Goal: Task Accomplishment & Management: Manage account settings

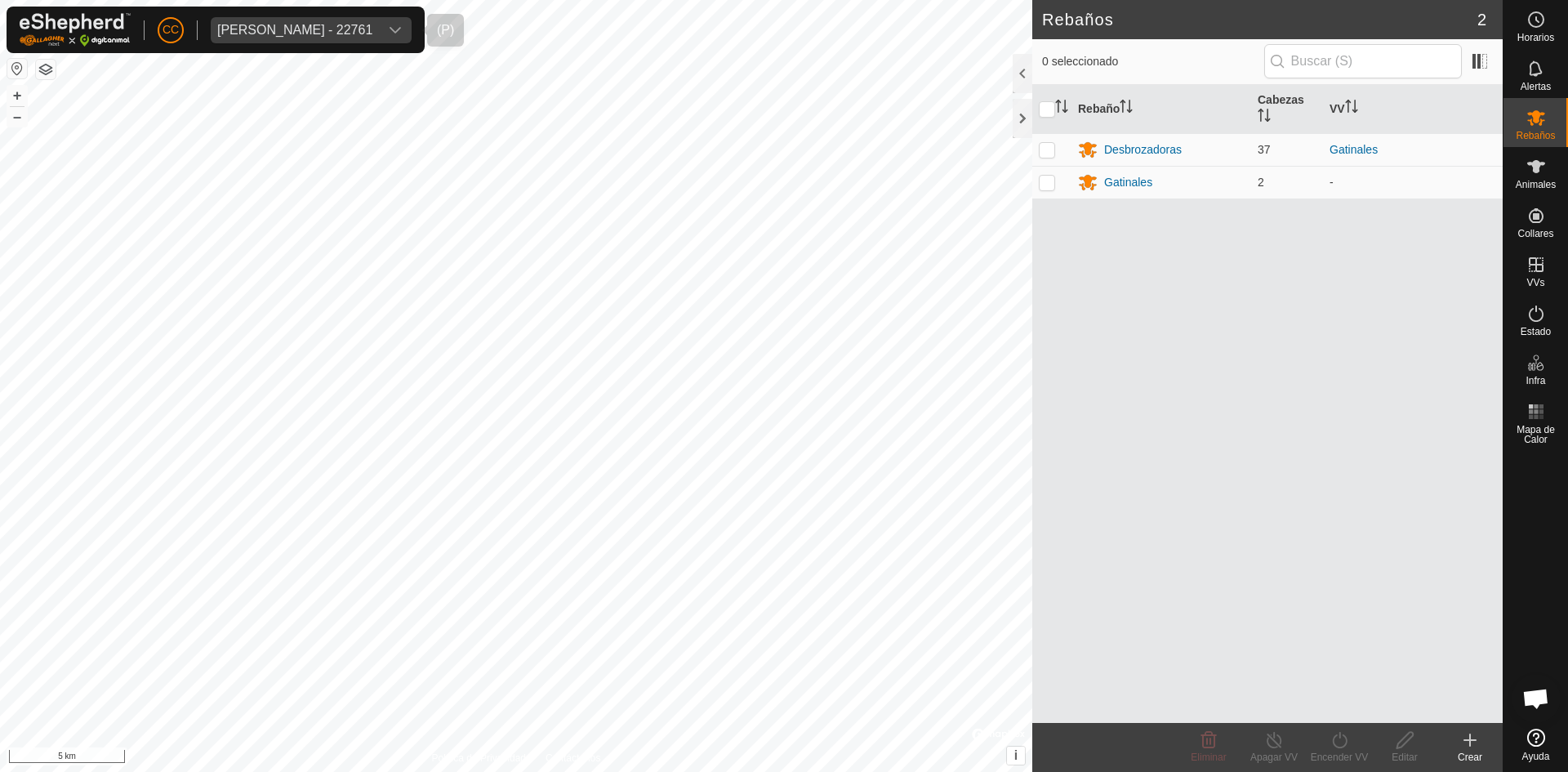
click at [310, 31] on div "[PERSON_NAME] - 22761" at bounding box center [294, 30] width 155 height 13
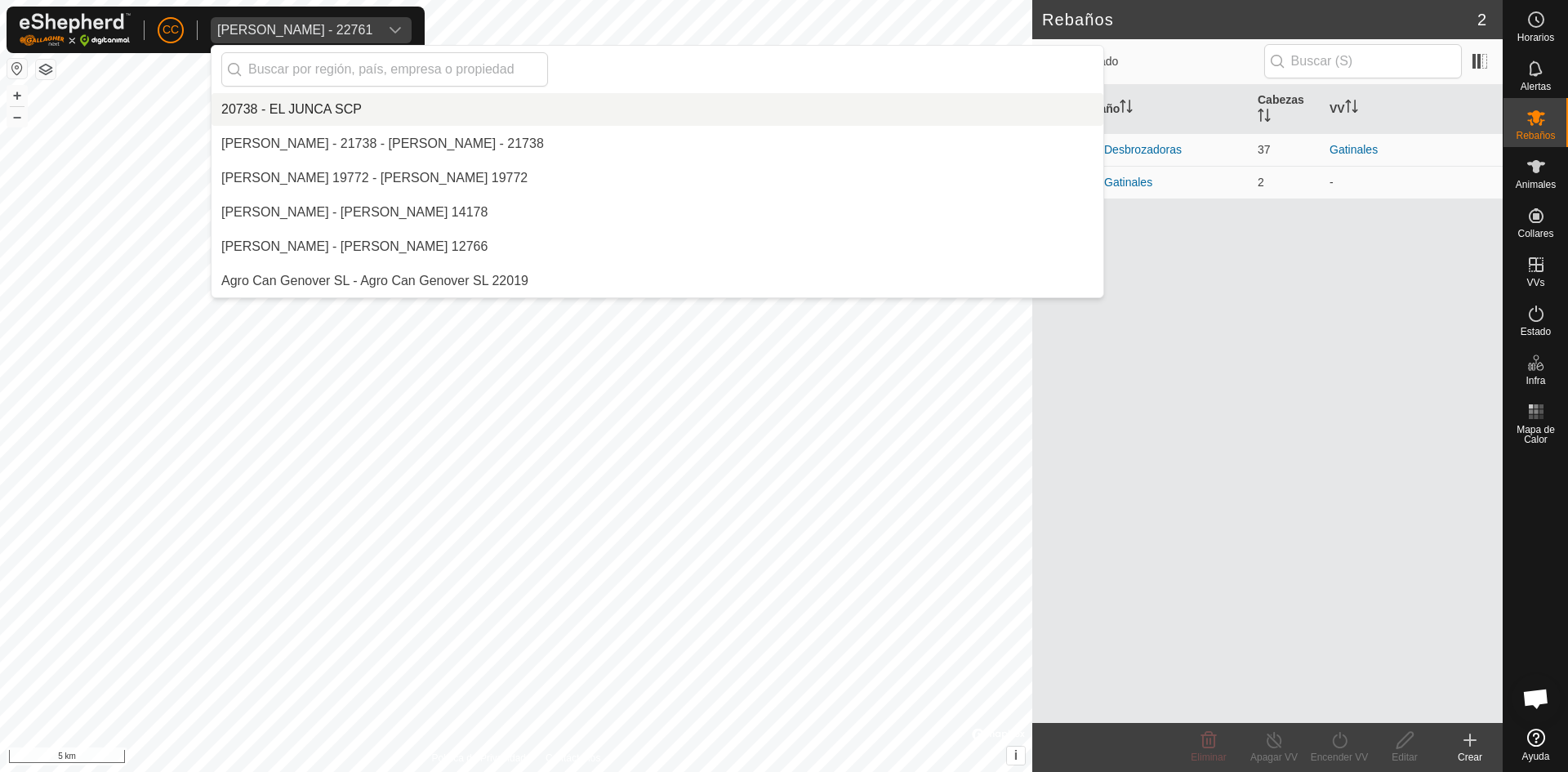
scroll to position [1166, 0]
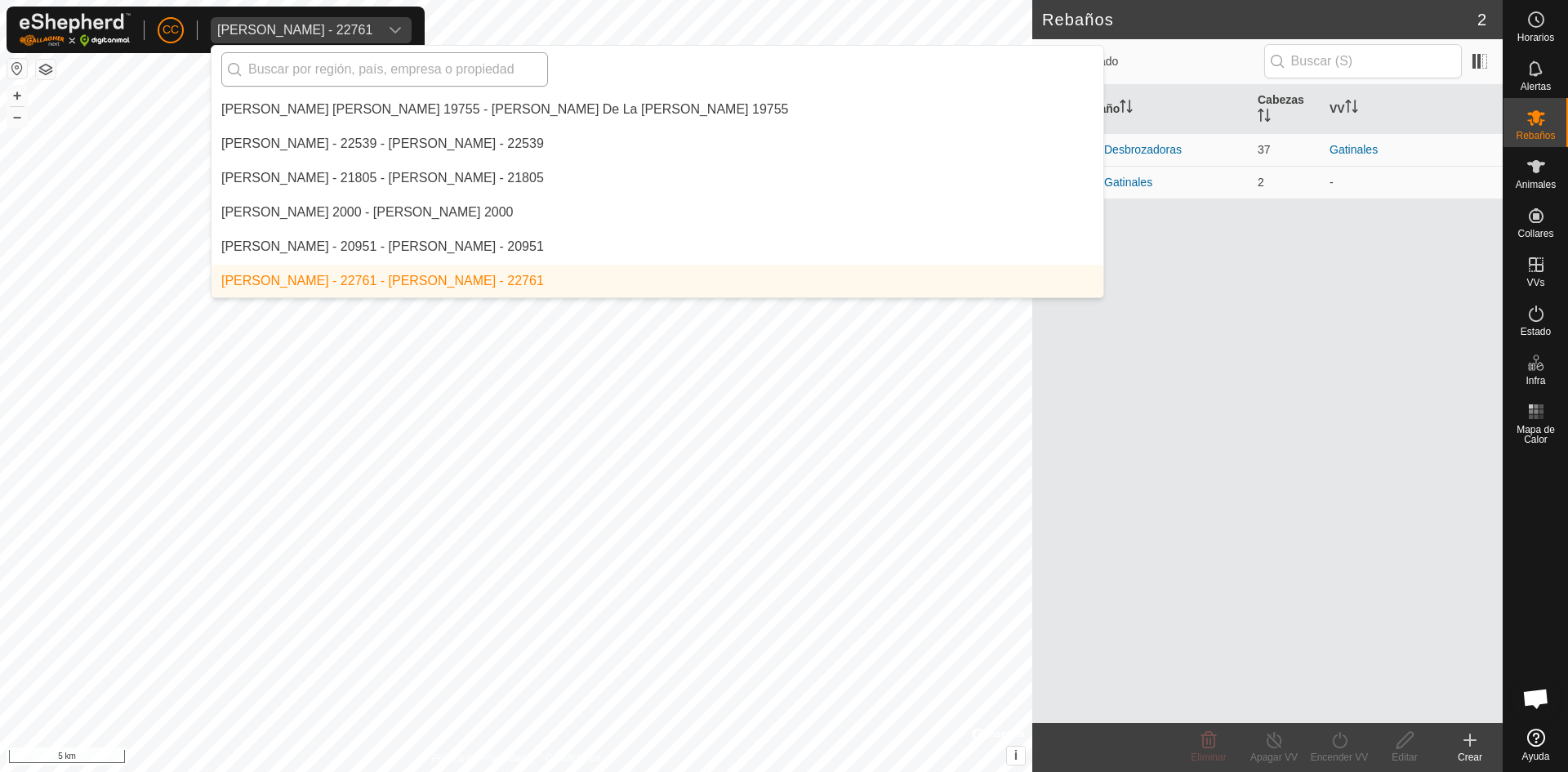
click at [398, 79] on input "text" at bounding box center [384, 70] width 326 height 34
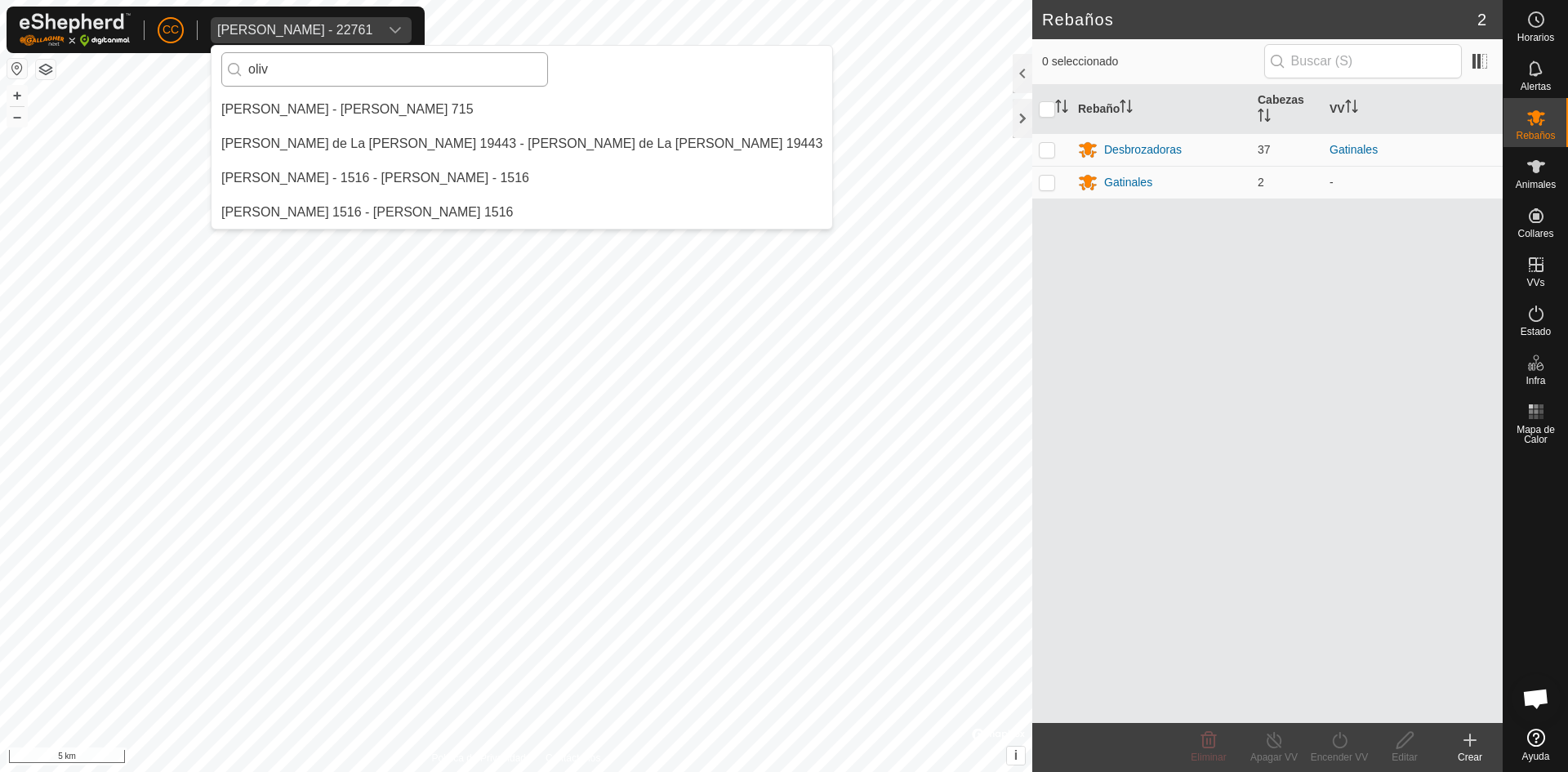
scroll to position [0, 0]
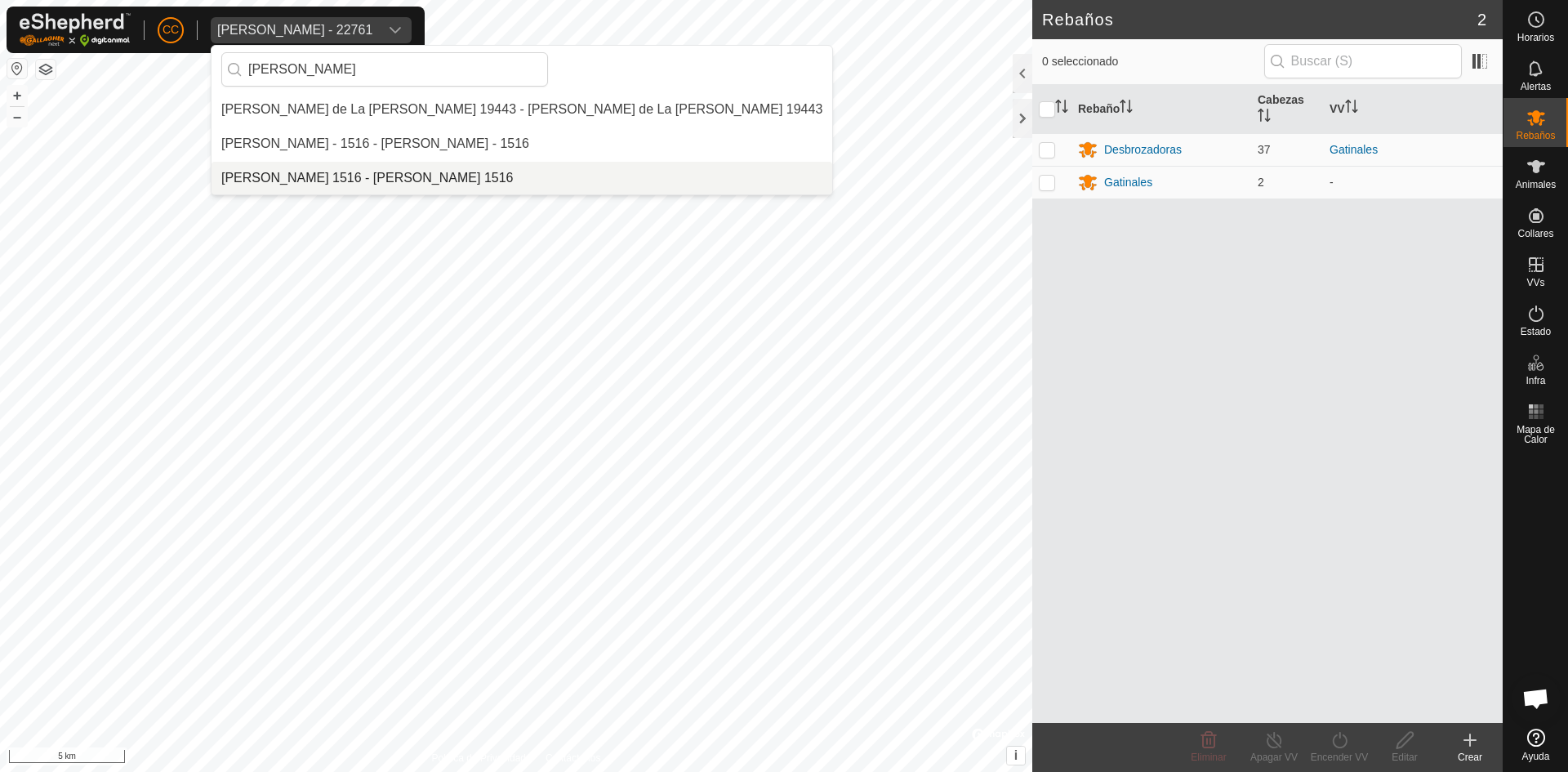
type input "[PERSON_NAME]"
click at [367, 181] on li "[PERSON_NAME] 1516 - [PERSON_NAME] 1516" at bounding box center [522, 178] width 620 height 33
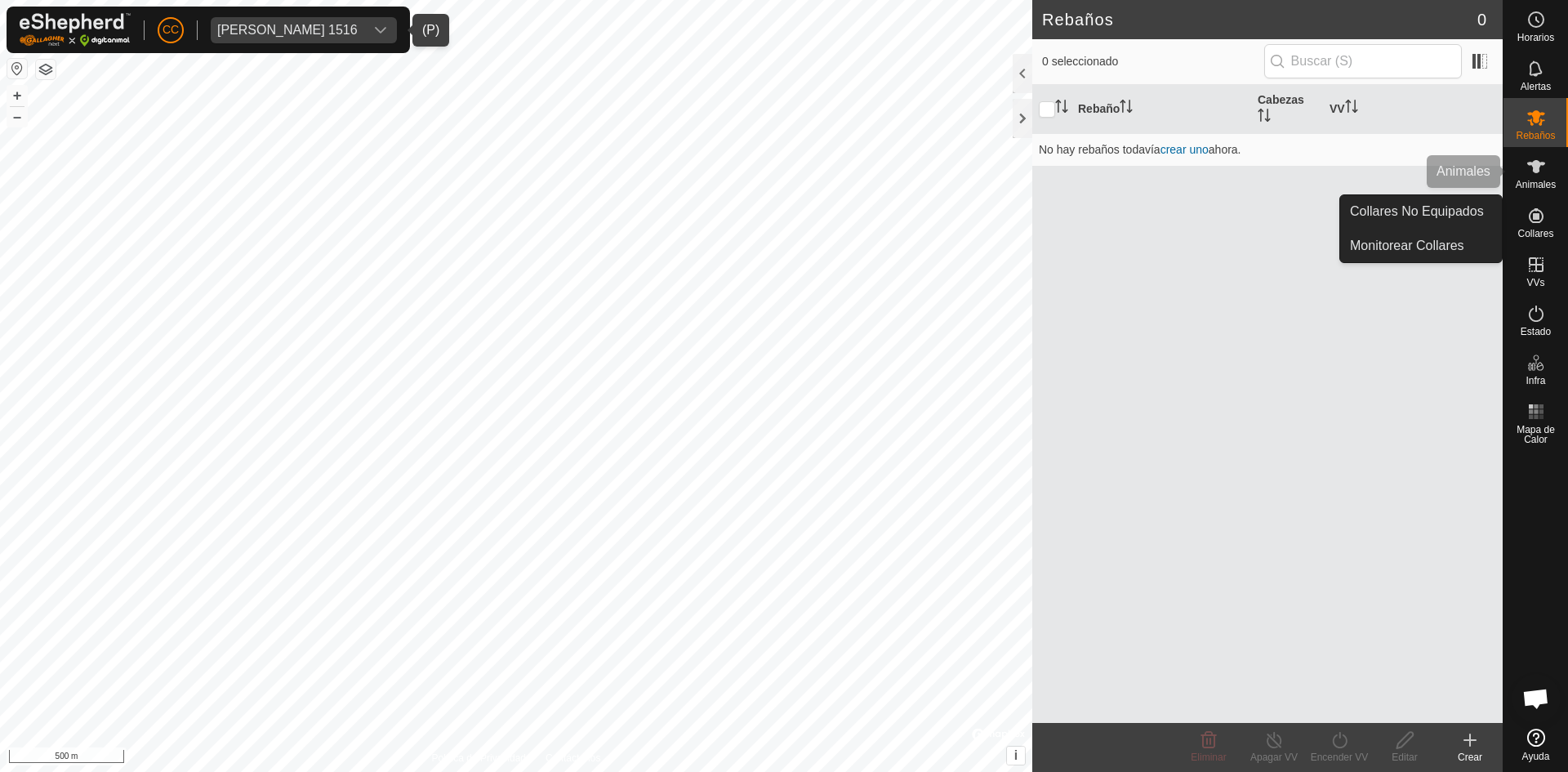
click at [1531, 180] on span "Animales" at bounding box center [1535, 184] width 40 height 9
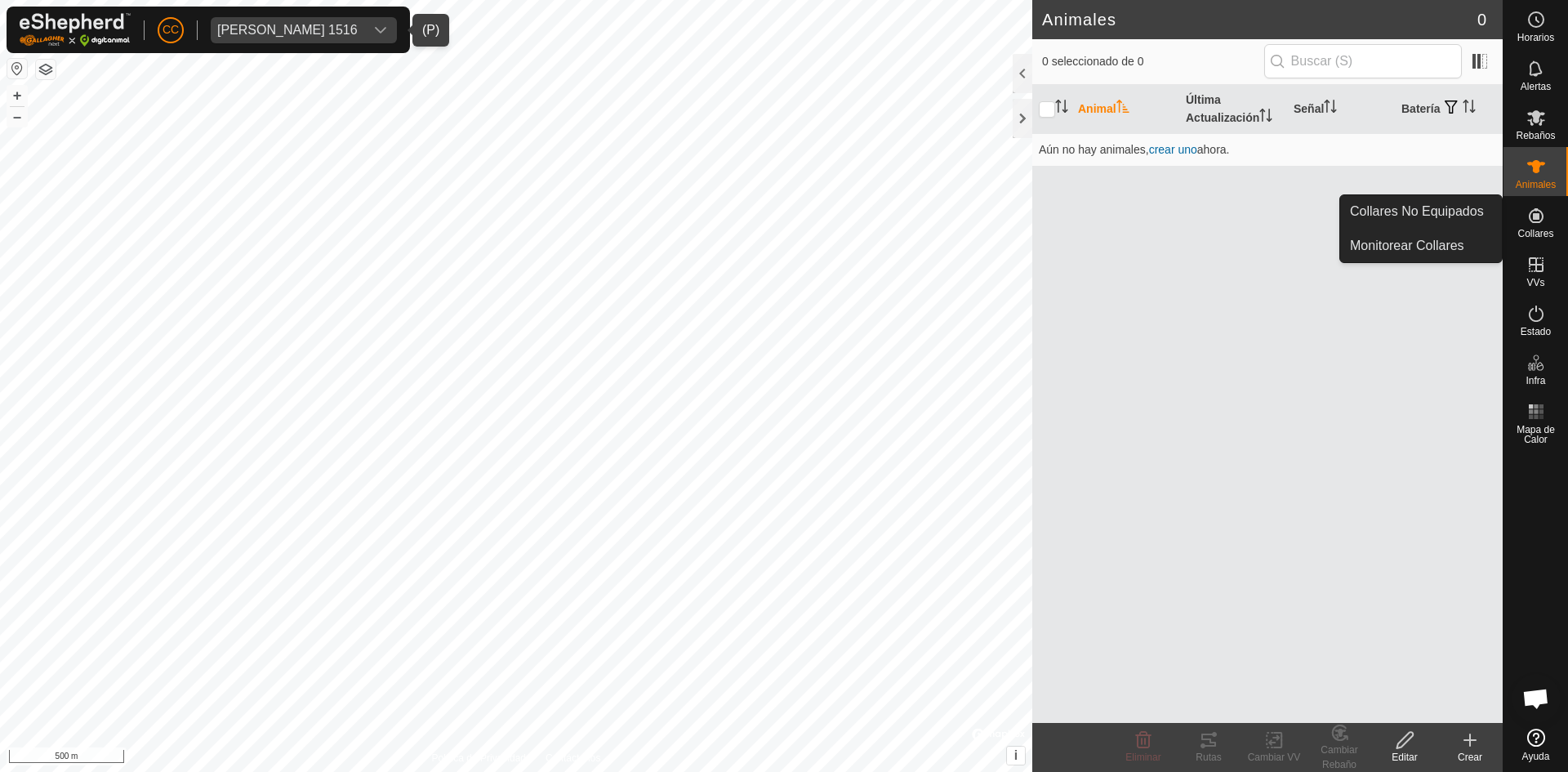
click at [1533, 222] on icon at bounding box center [1536, 216] width 15 height 15
click at [1422, 221] on link "Collares No Equipados" at bounding box center [1421, 212] width 162 height 33
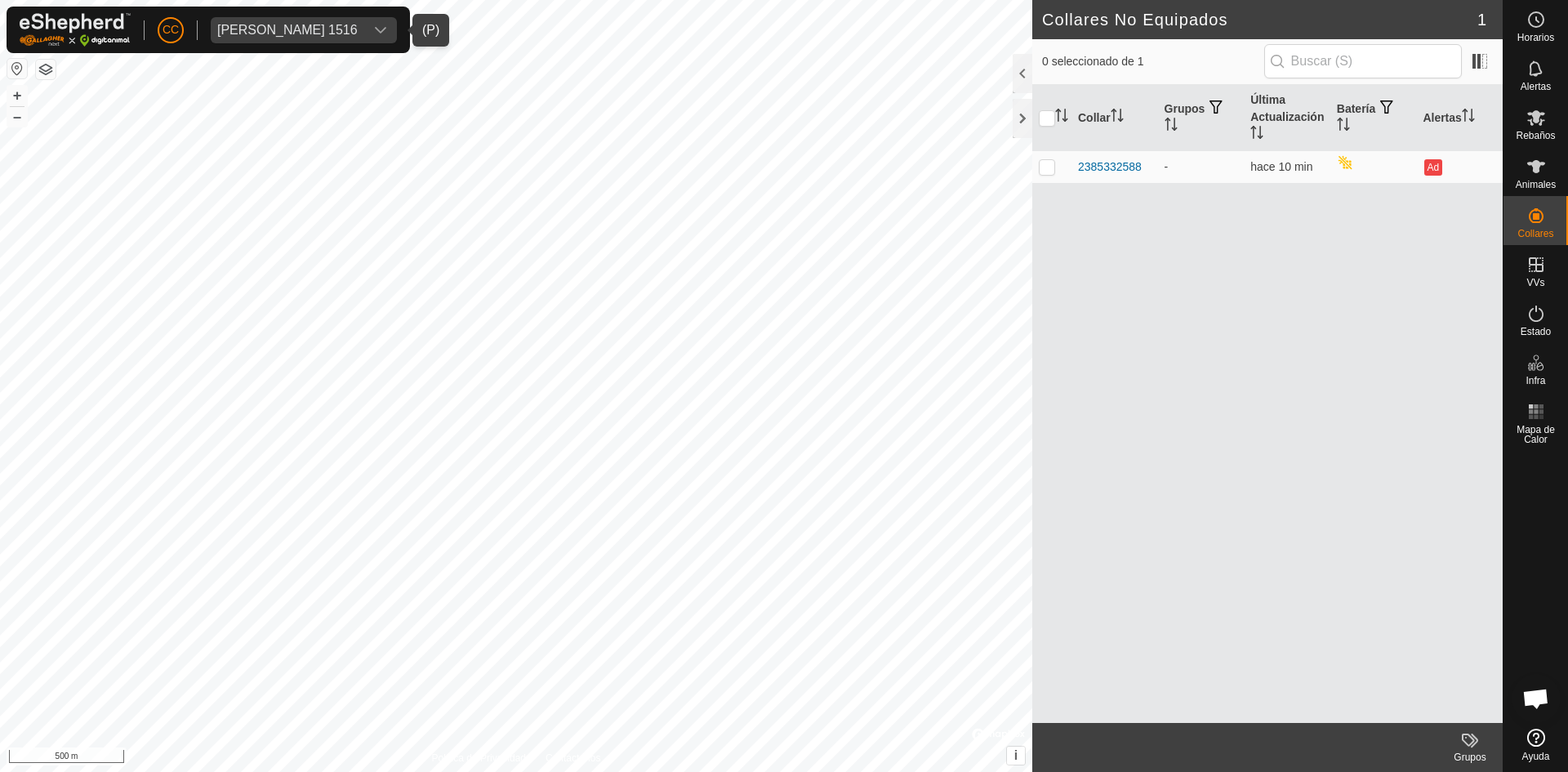
click at [335, 35] on div "[PERSON_NAME] 1516" at bounding box center [287, 30] width 140 height 13
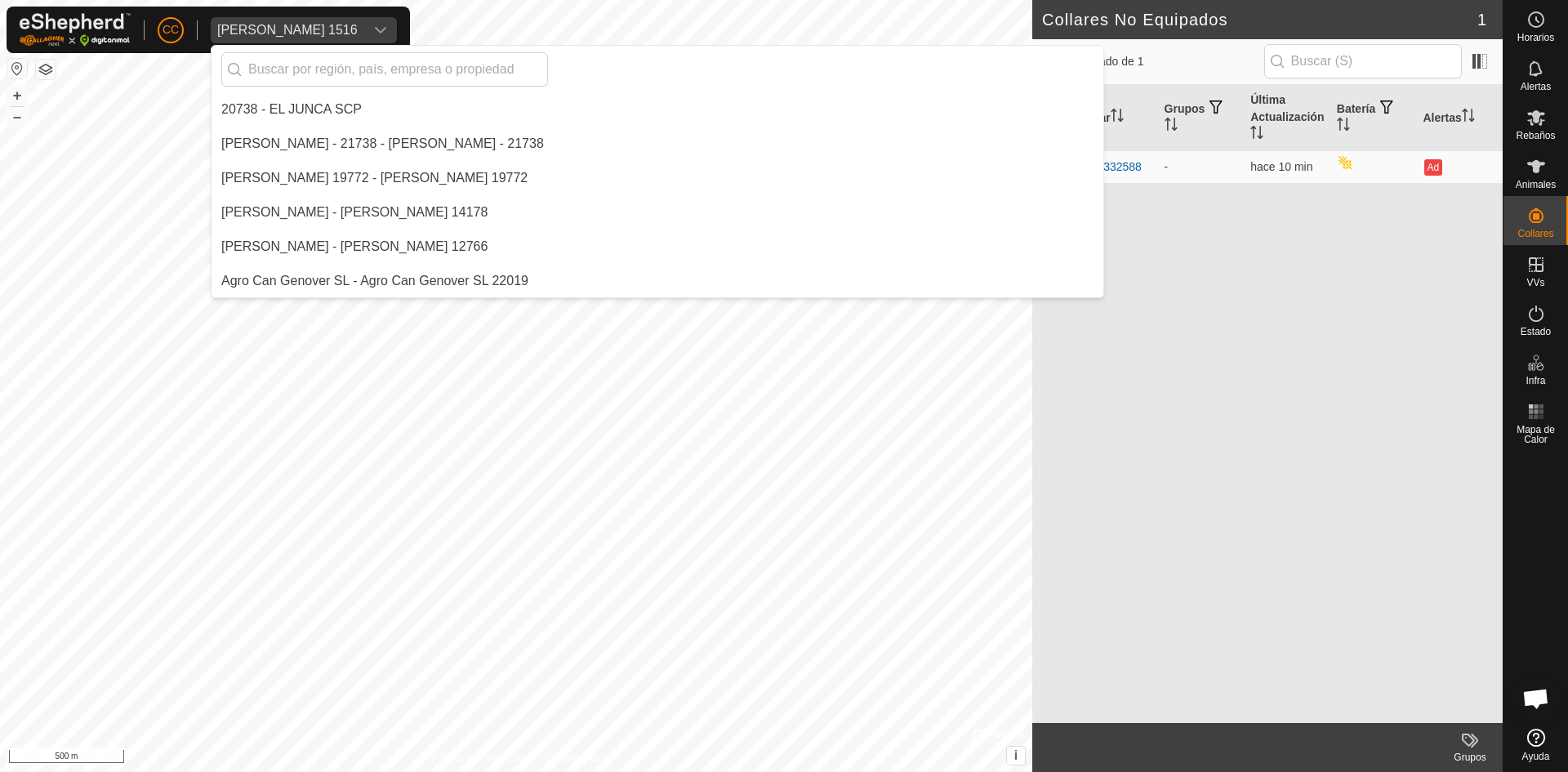
scroll to position [10944, 0]
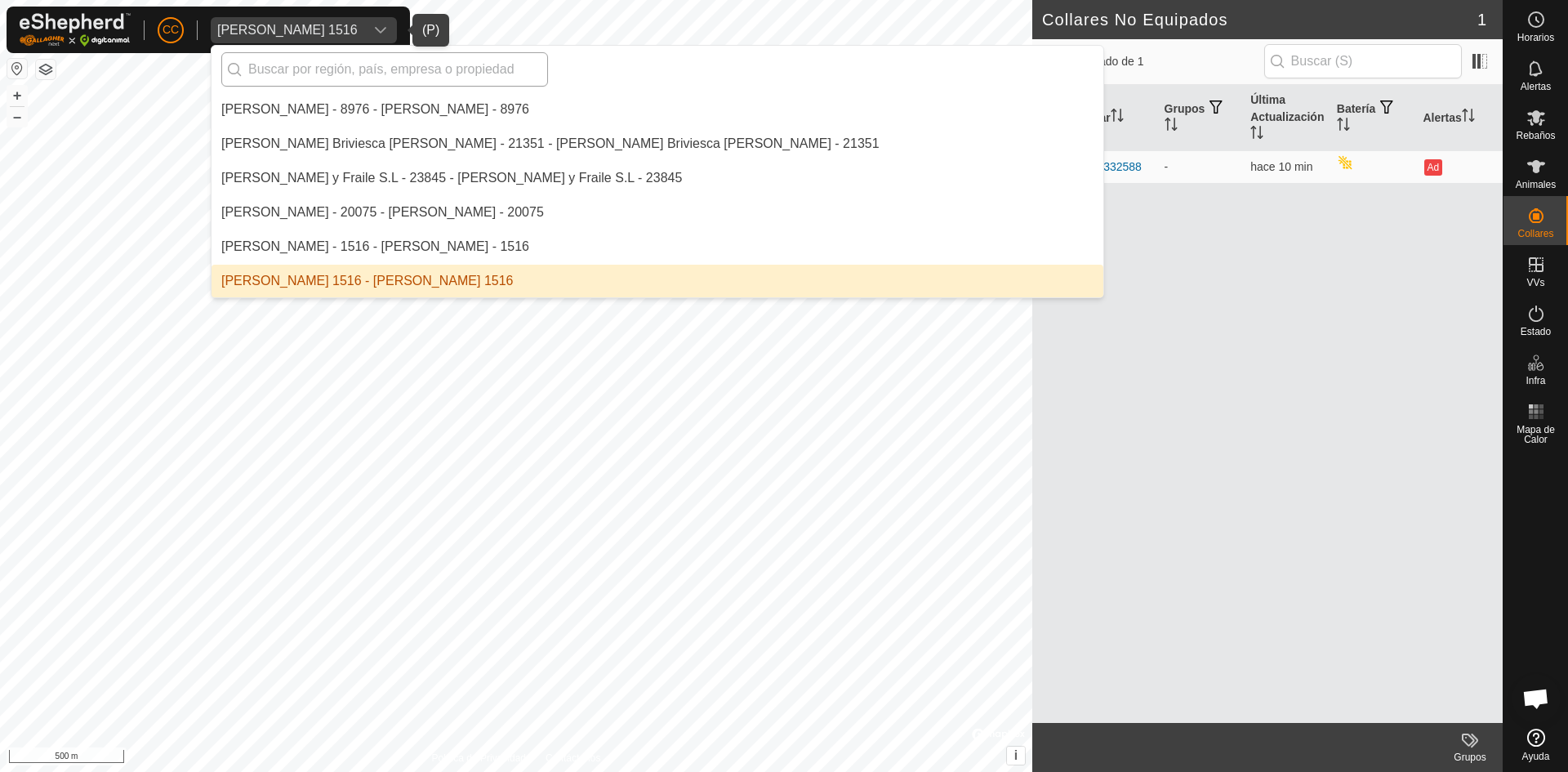
click at [360, 78] on input "text" at bounding box center [384, 70] width 326 height 34
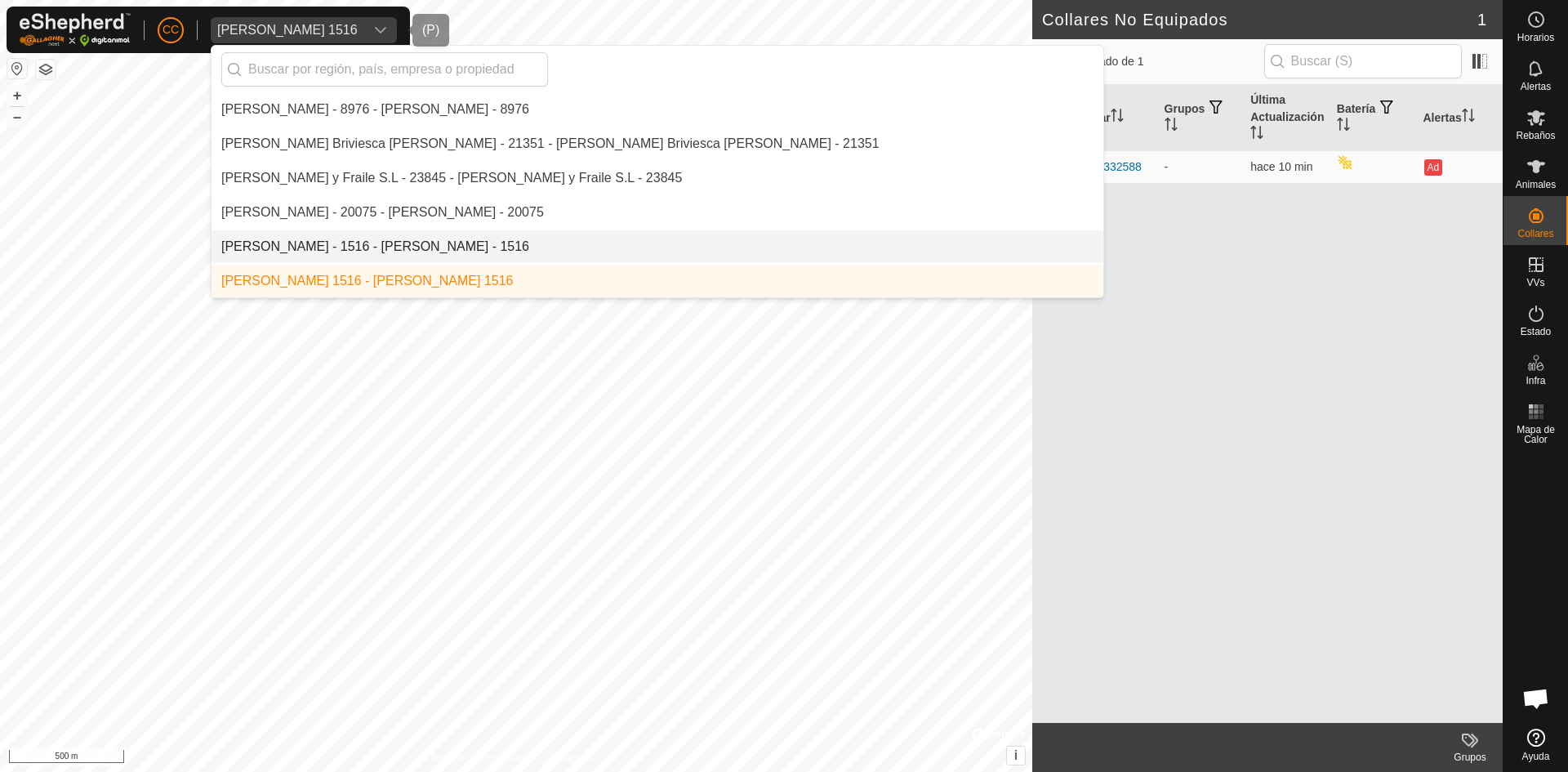
click at [363, 230] on li "[PERSON_NAME] - 1516 - [PERSON_NAME] - 1516" at bounding box center [657, 246] width 892 height 33
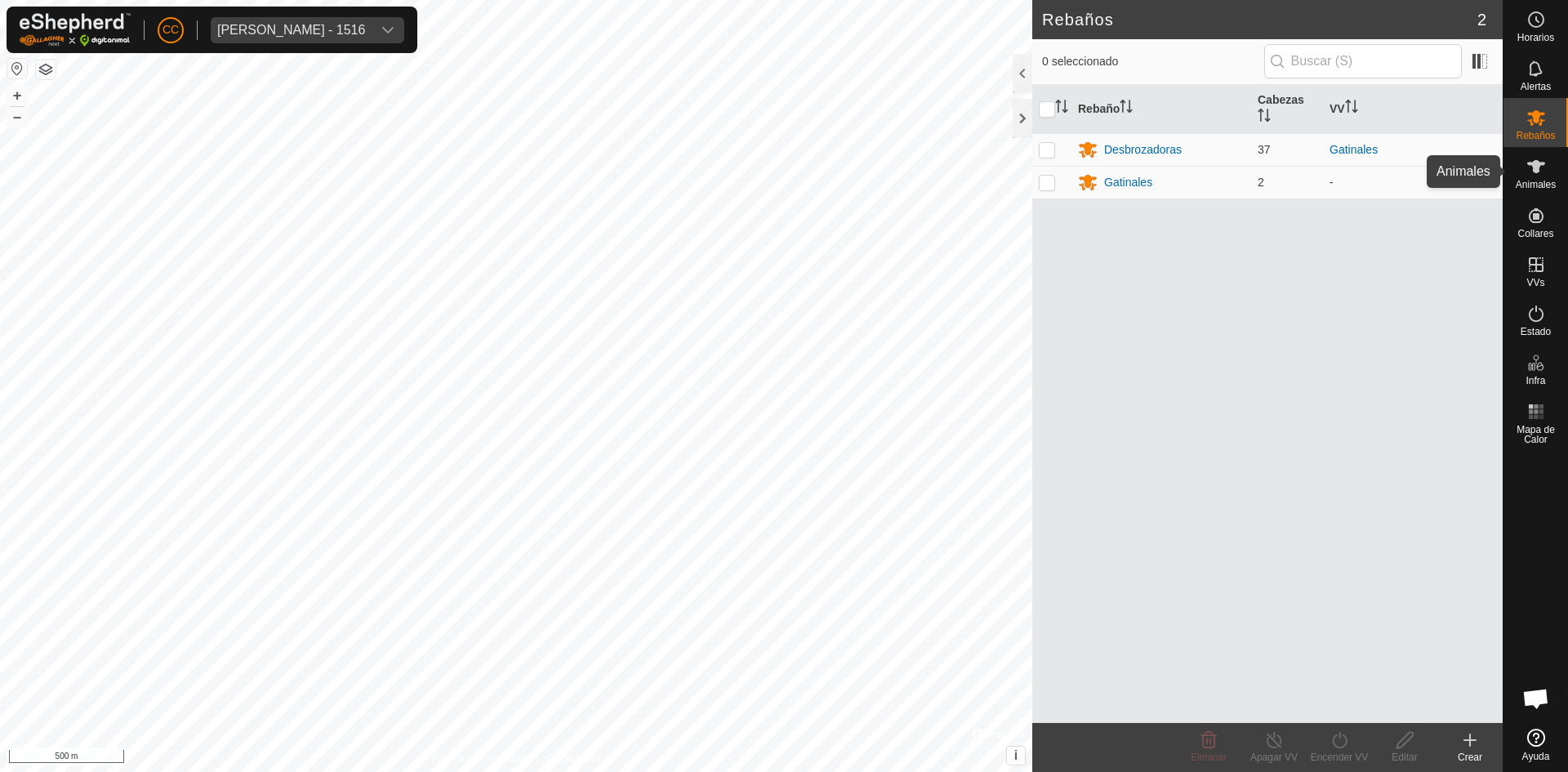
click at [1544, 167] on icon at bounding box center [1536, 166] width 20 height 20
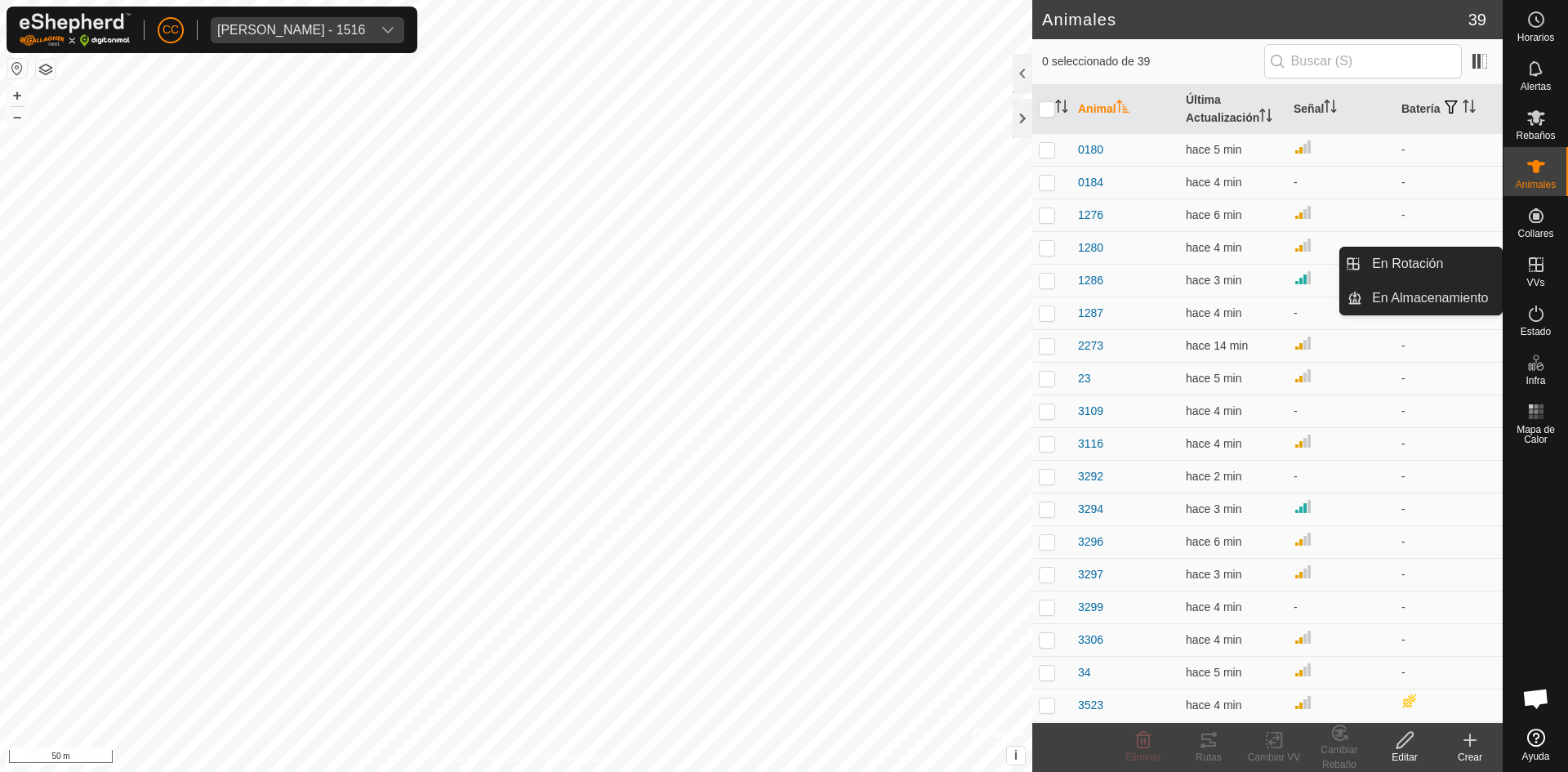
click at [1542, 277] on span "VVs" at bounding box center [1535, 282] width 18 height 9
click at [1466, 261] on link "En Rotación" at bounding box center [1432, 263] width 140 height 33
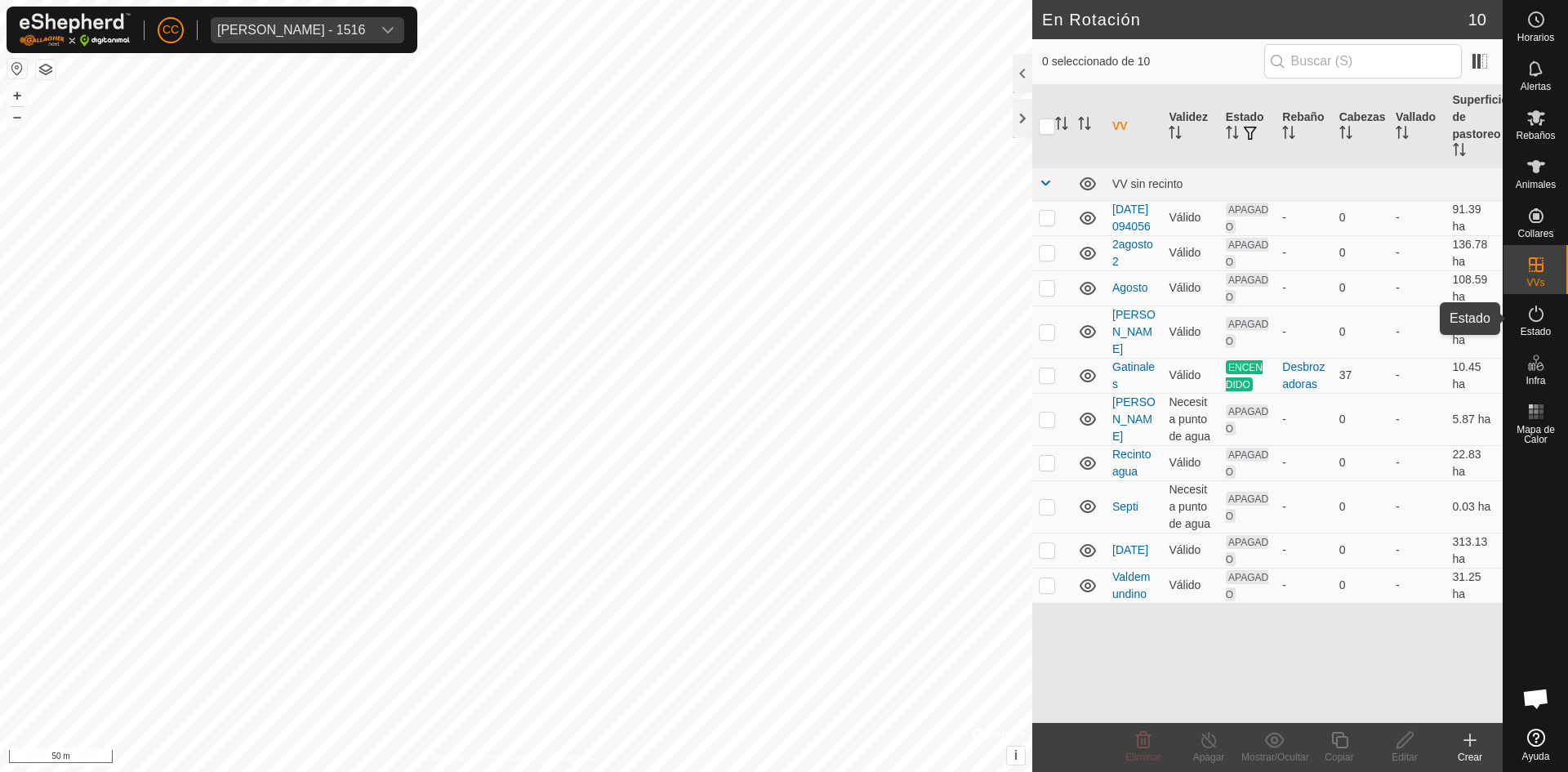
click at [1543, 325] on es-activation-svg-icon at bounding box center [1535, 314] width 29 height 26
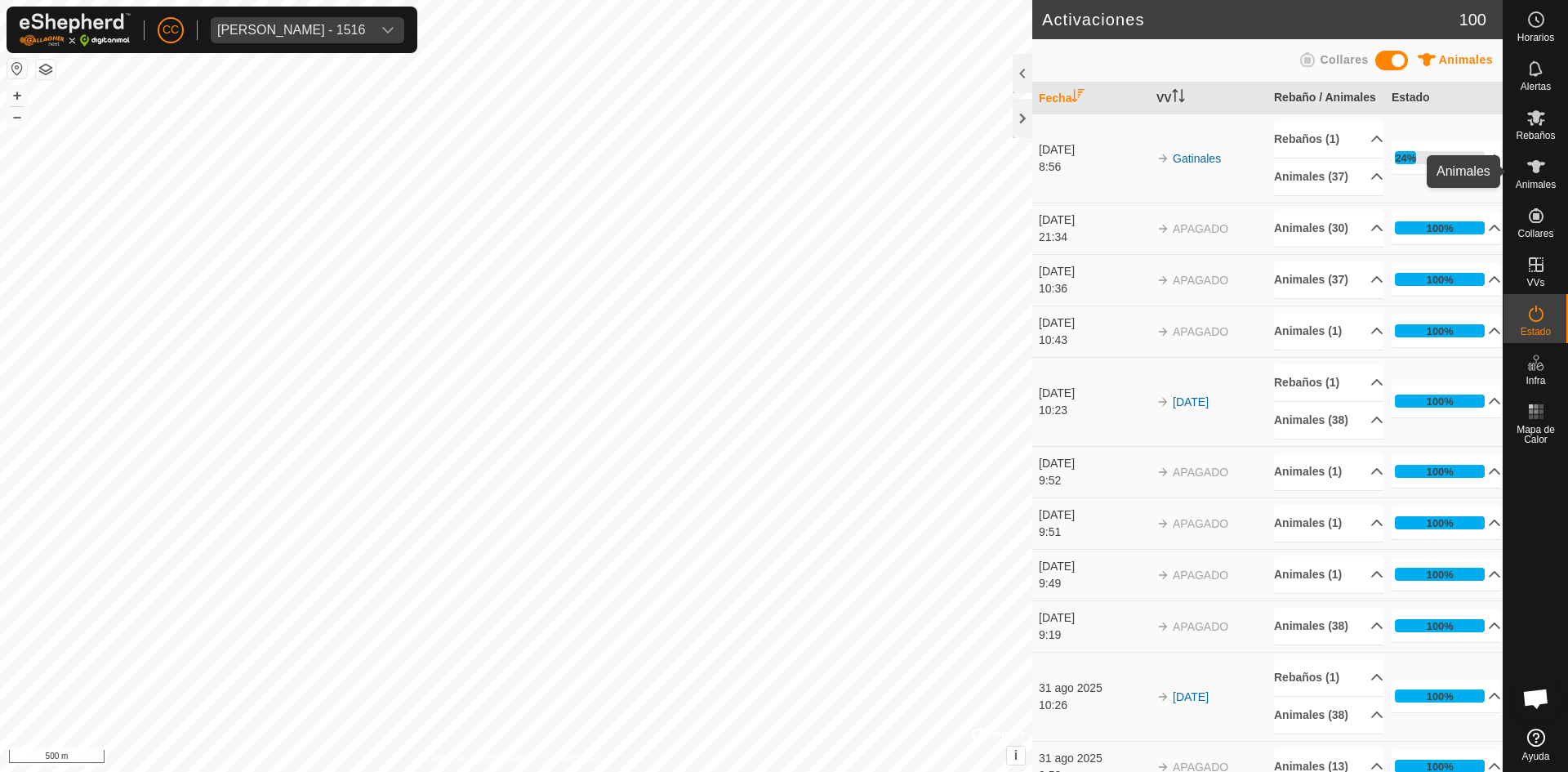
click at [1551, 170] on div "Animales" at bounding box center [1535, 171] width 65 height 49
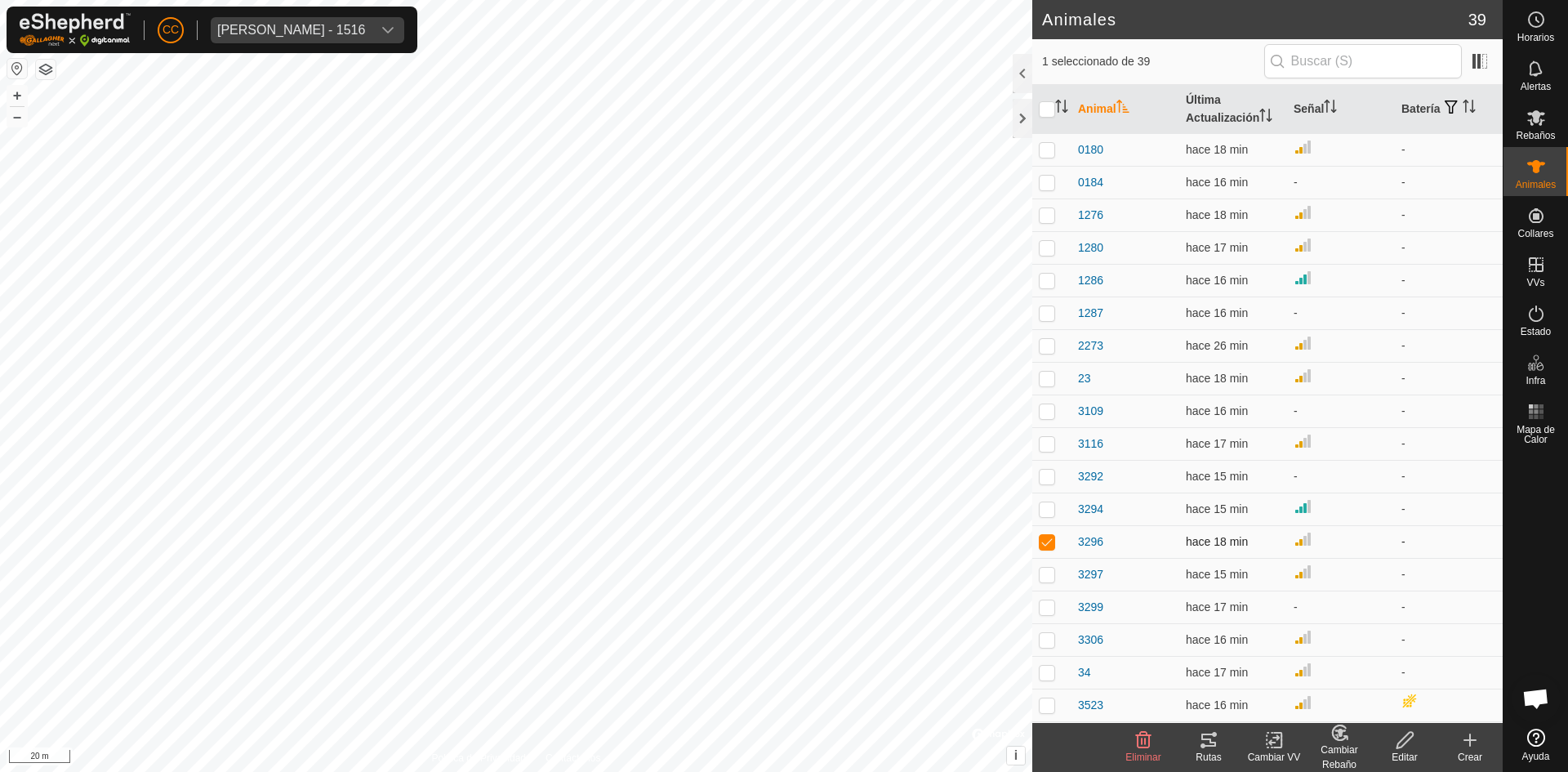
click at [1043, 539] on p-checkbox at bounding box center [1046, 542] width 16 height 13
checkbox input "false"
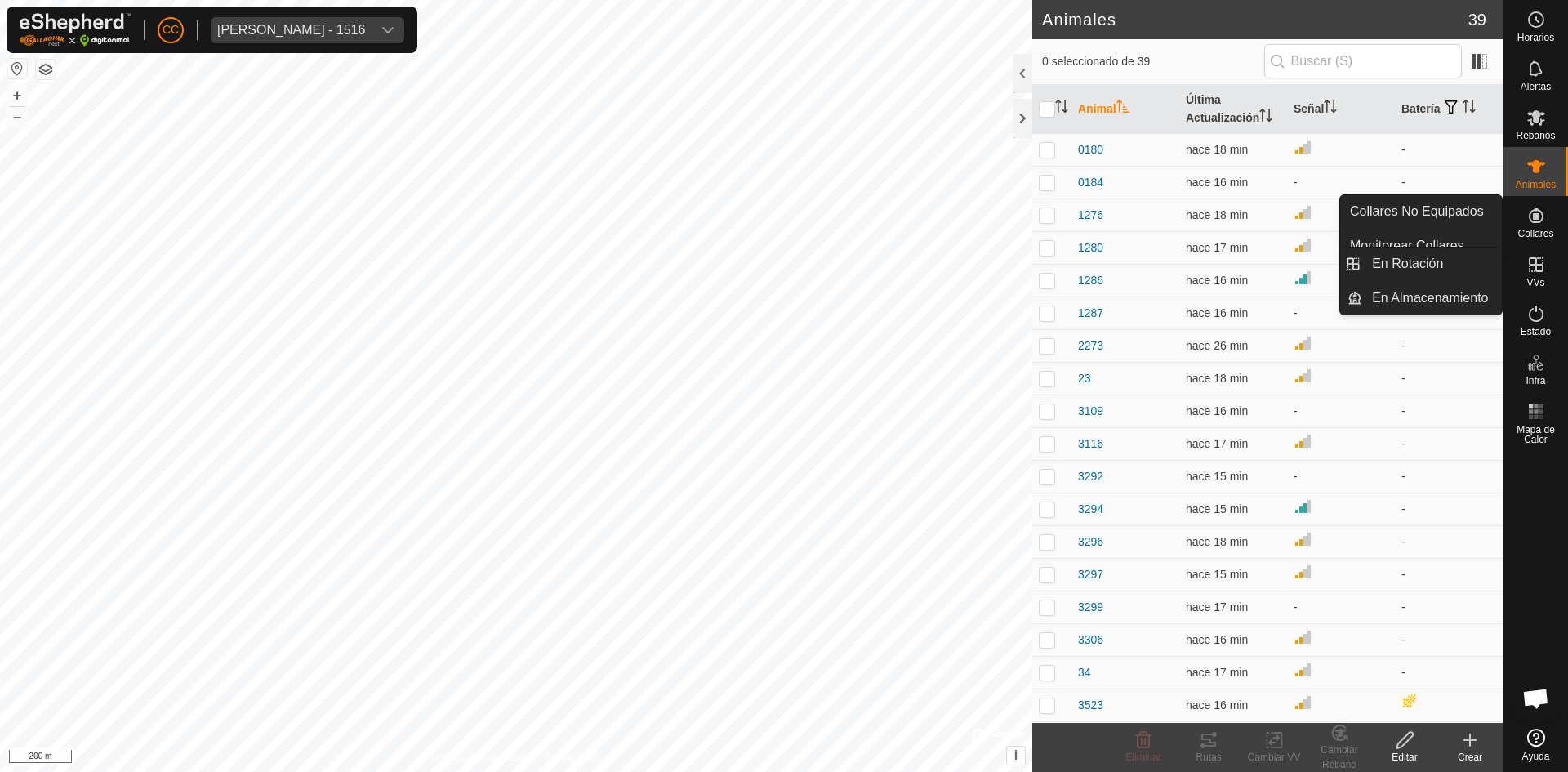
click at [1535, 274] on icon at bounding box center [1536, 264] width 20 height 20
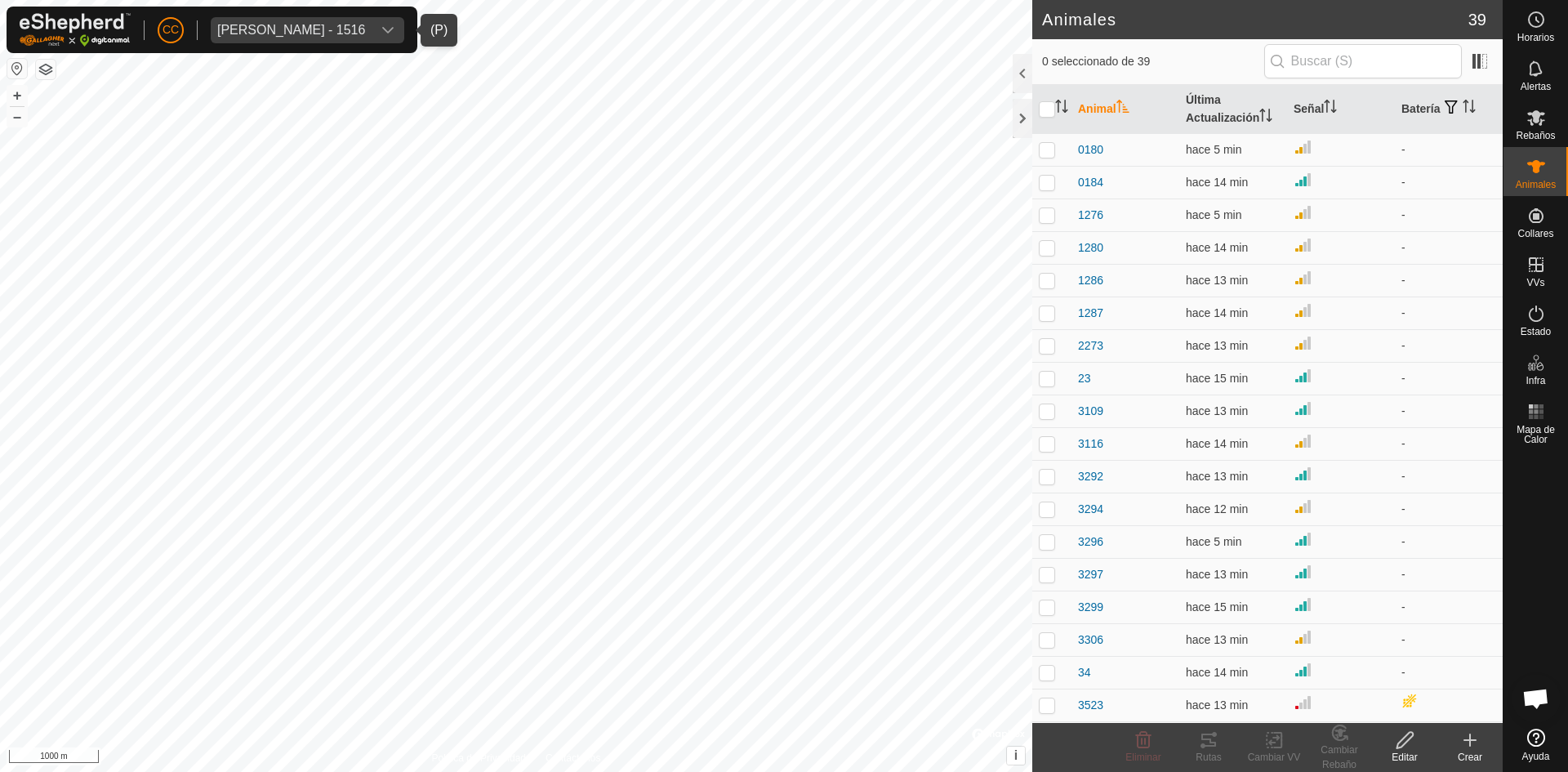
click at [322, 26] on div "[PERSON_NAME] - 1516" at bounding box center [290, 30] width 148 height 13
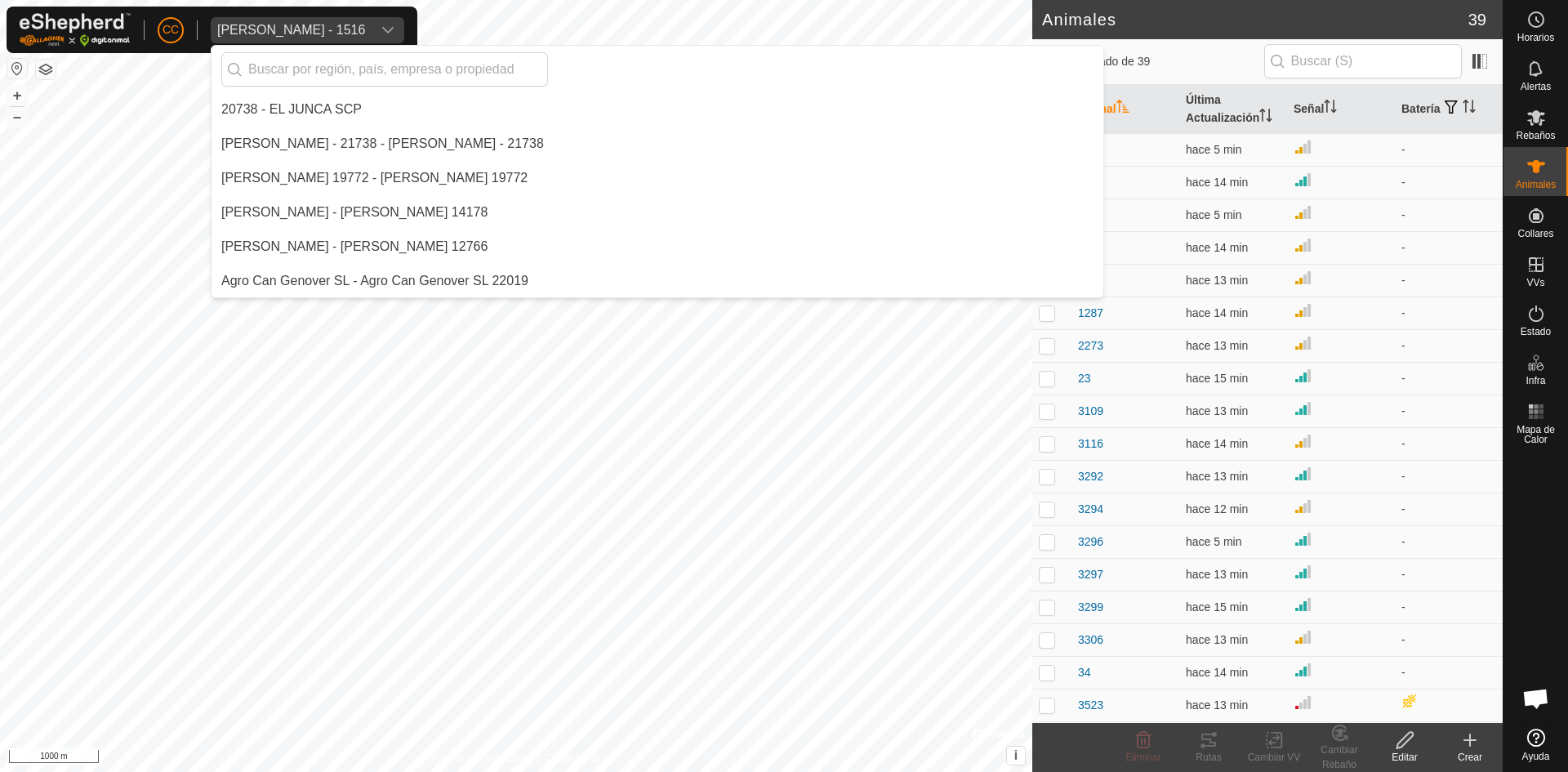
scroll to position [10910, 0]
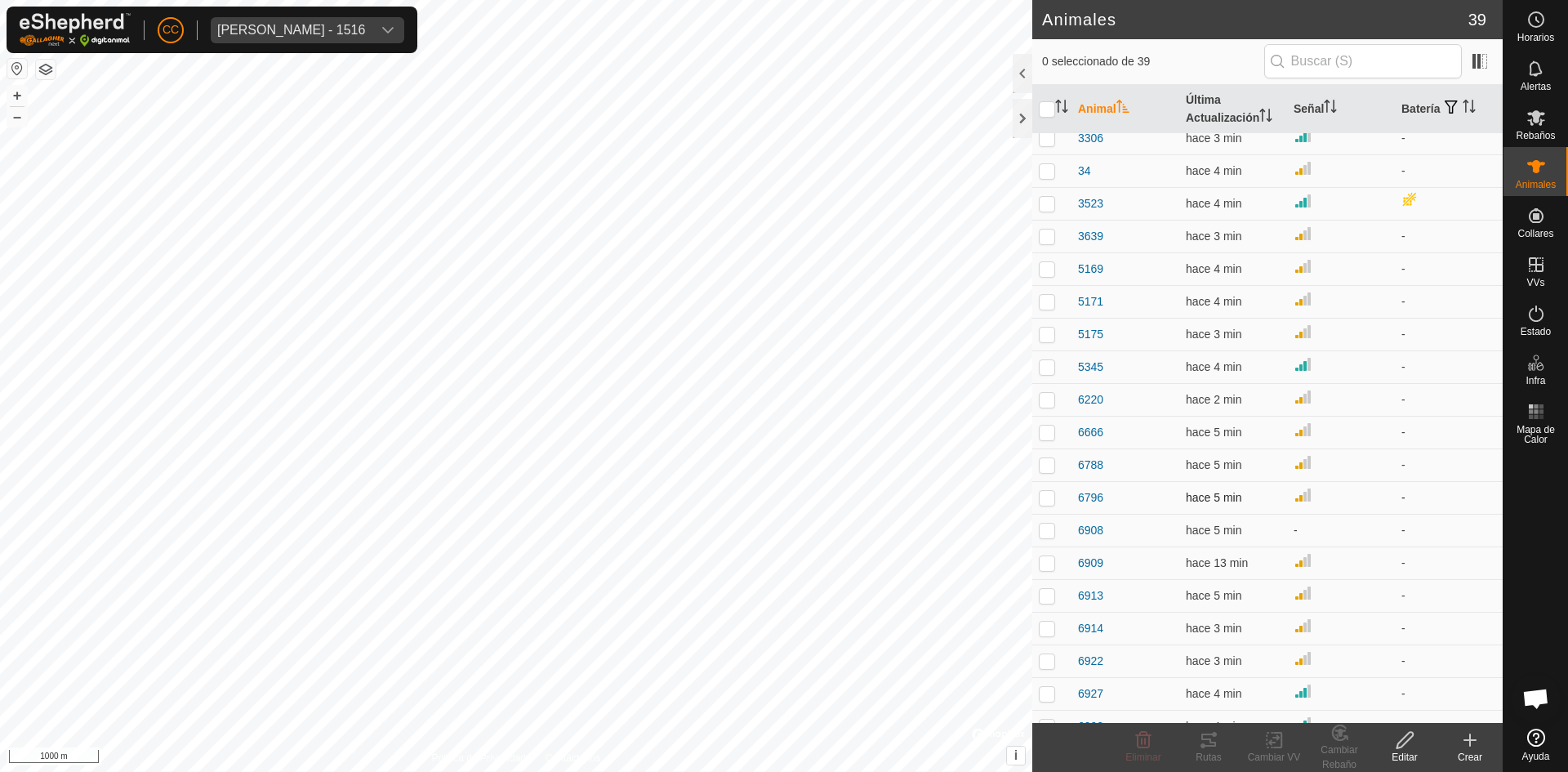
scroll to position [685, 0]
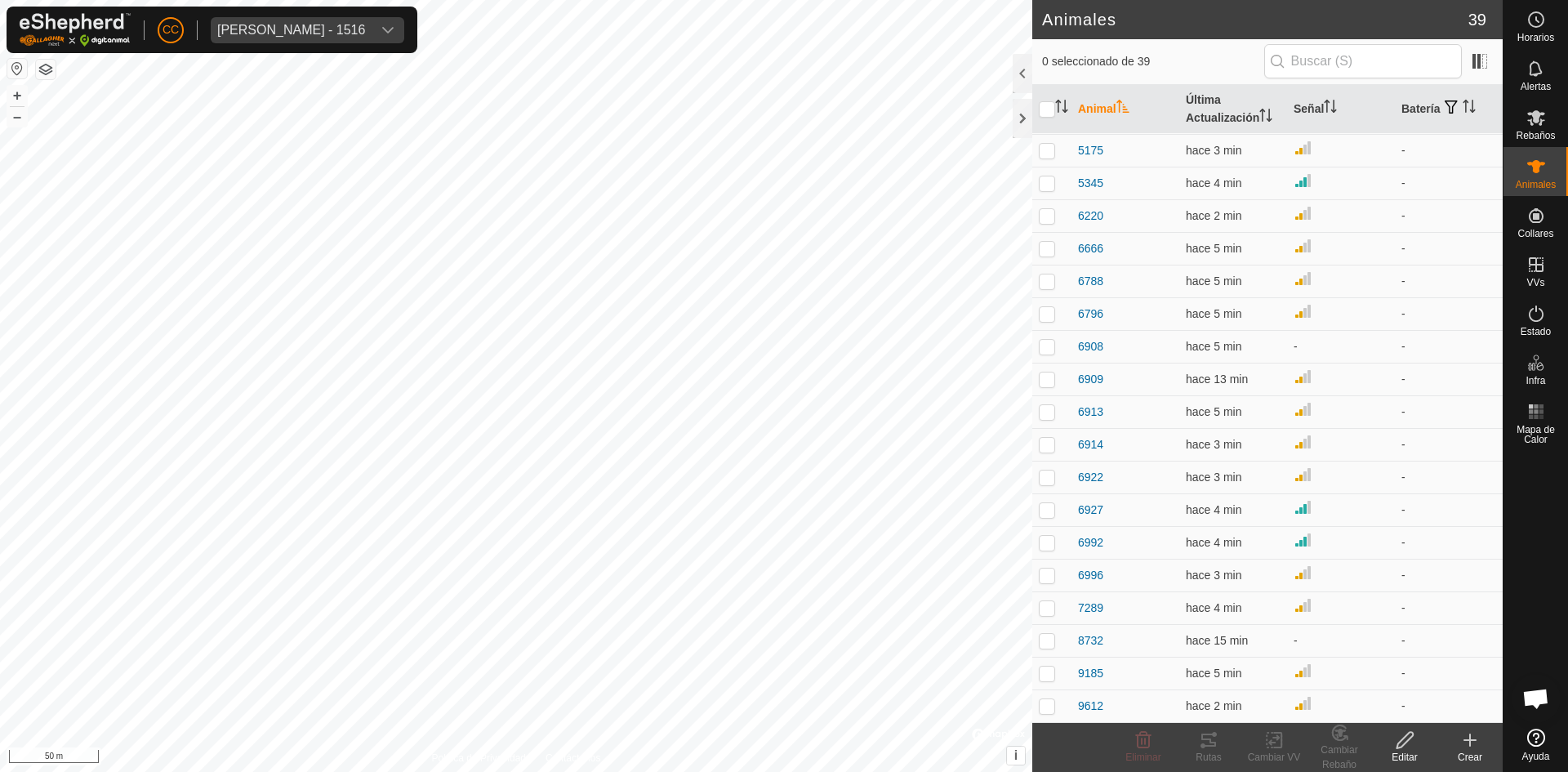
click at [358, 34] on div "[PERSON_NAME] - 1516" at bounding box center [290, 30] width 148 height 13
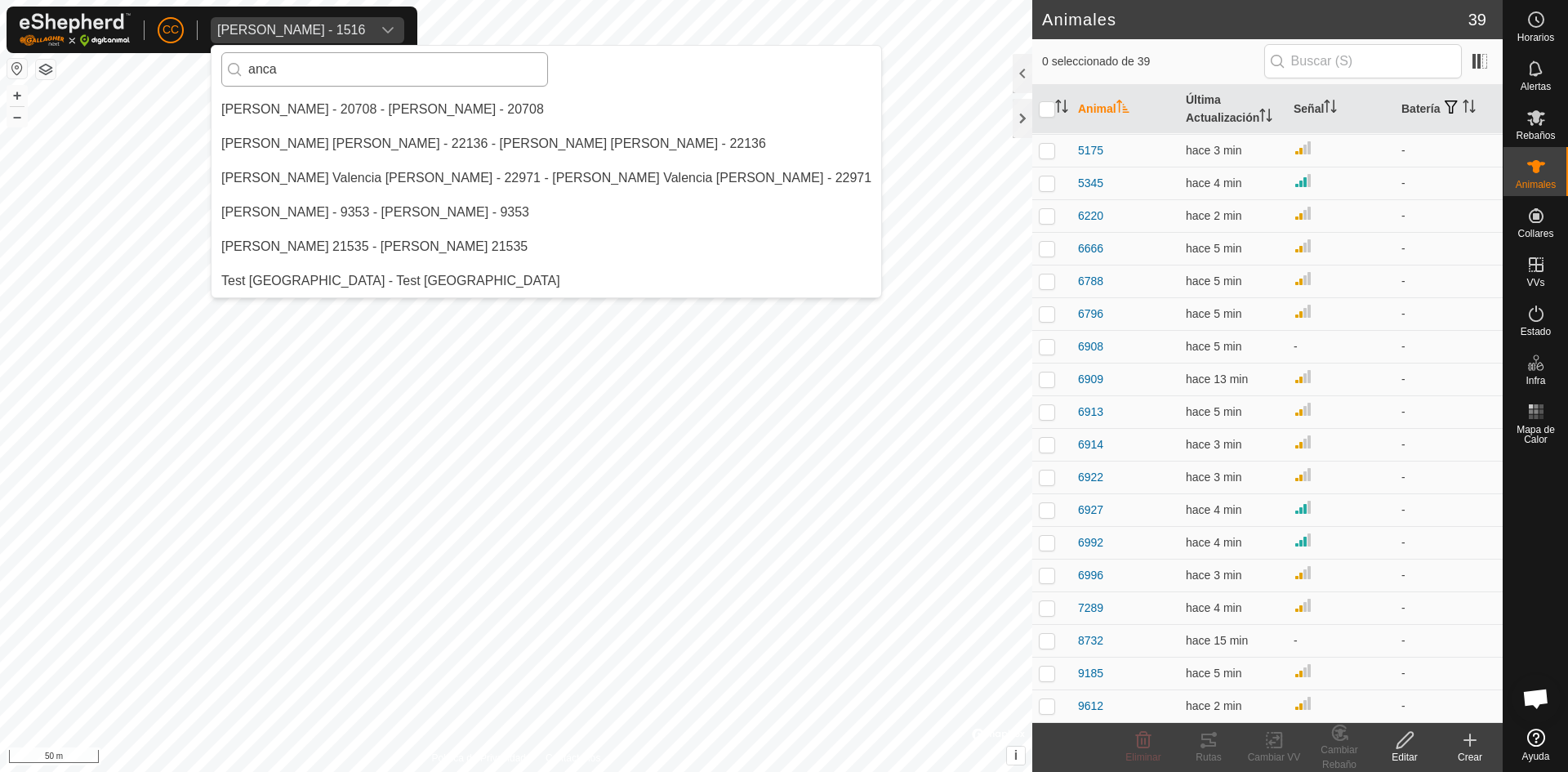
scroll to position [0, 0]
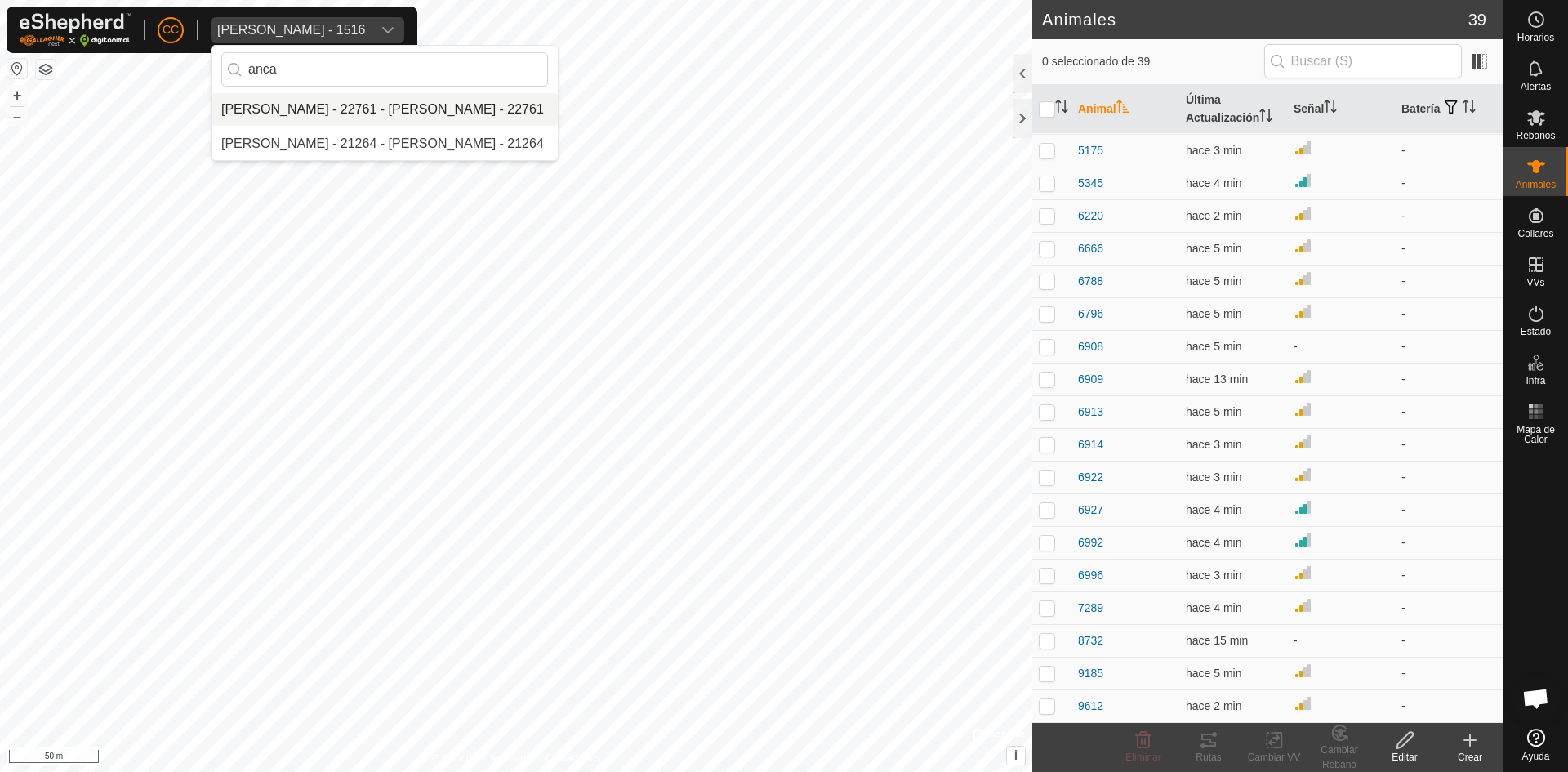
type input "anca"
click at [339, 110] on li "[PERSON_NAME] - 22761 - [PERSON_NAME] - 22761" at bounding box center [384, 109] width 346 height 33
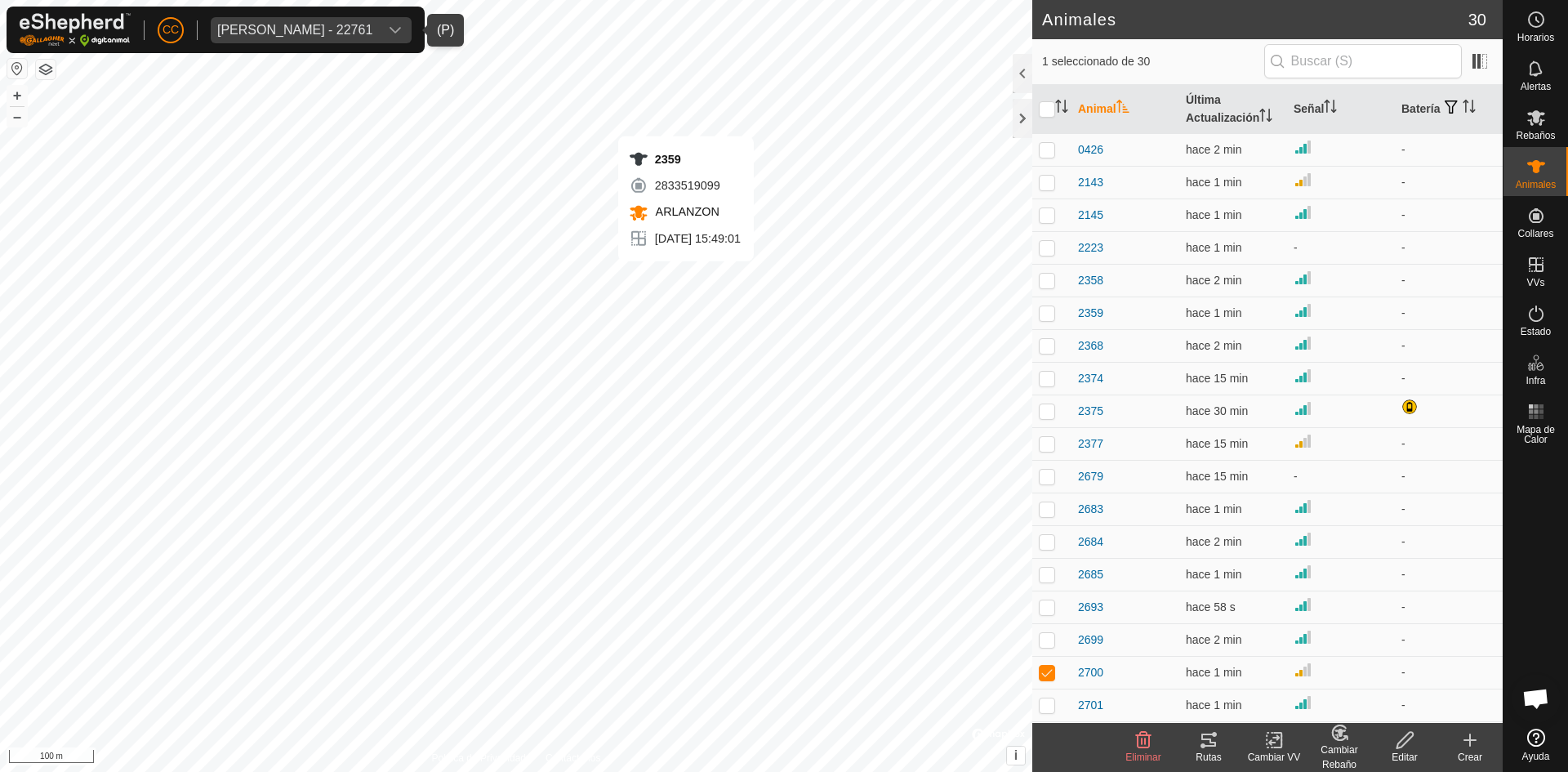
checkbox input "true"
checkbox input "false"
click at [1047, 378] on p-checkbox at bounding box center [1046, 378] width 16 height 13
checkbox input "true"
click at [1054, 460] on td at bounding box center [1052, 476] width 39 height 33
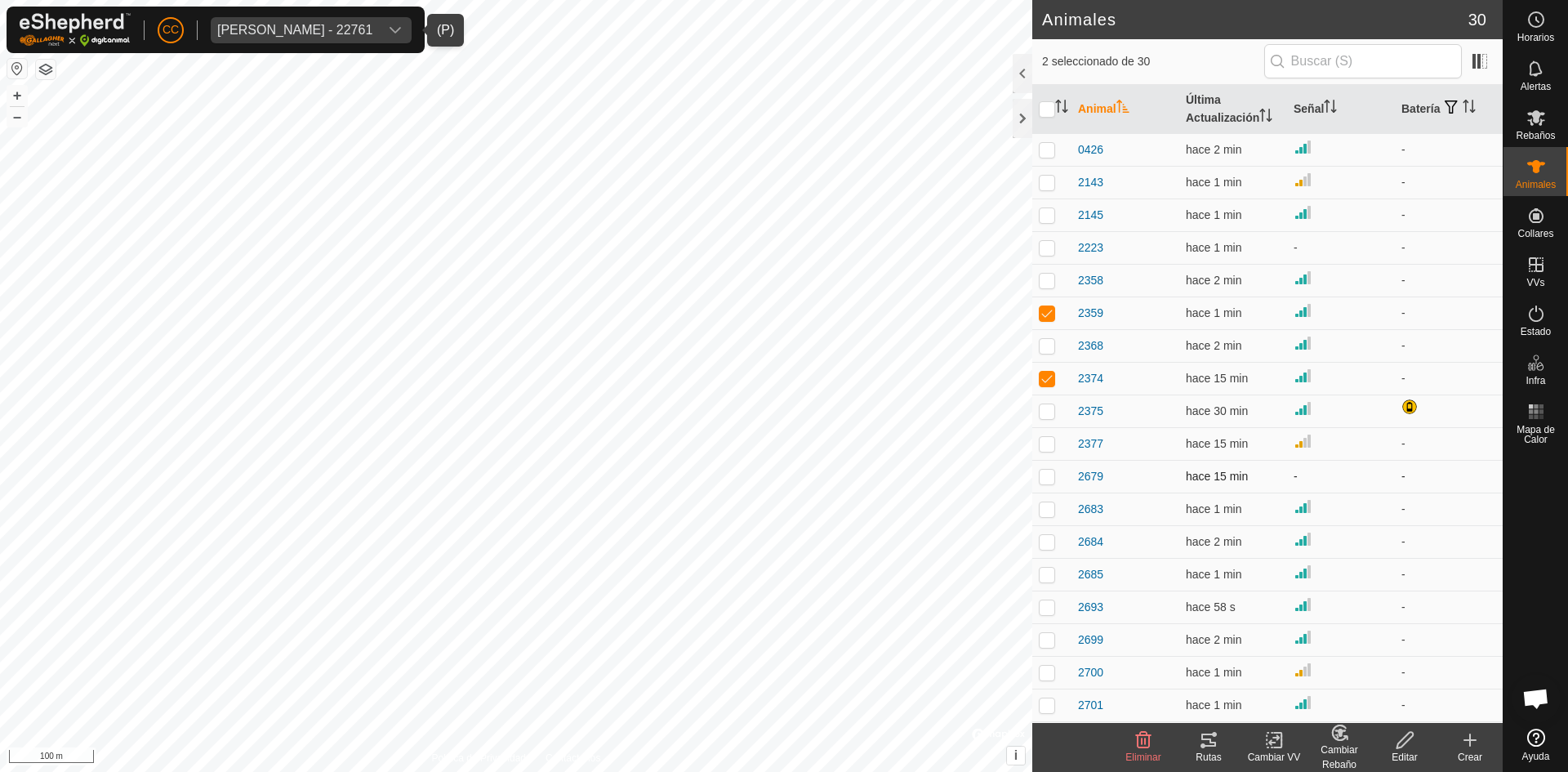
checkbox input "true"
click at [1060, 575] on td at bounding box center [1052, 574] width 39 height 33
checkbox input "true"
click at [1052, 642] on p-checkbox at bounding box center [1046, 639] width 16 height 13
checkbox input "true"
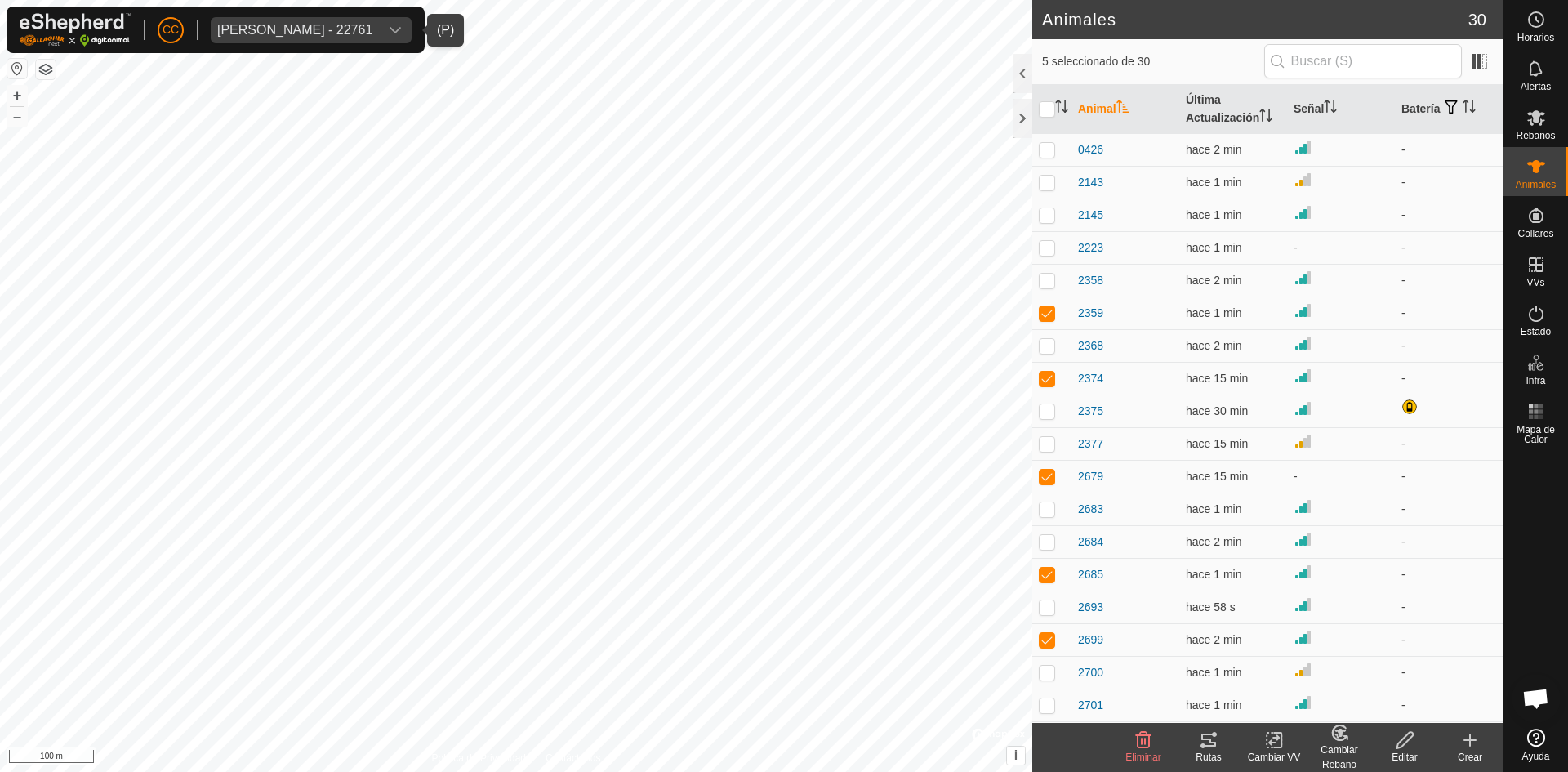
click at [1203, 743] on icon at bounding box center [1208, 740] width 20 height 20
